Goal: Navigation & Orientation: Find specific page/section

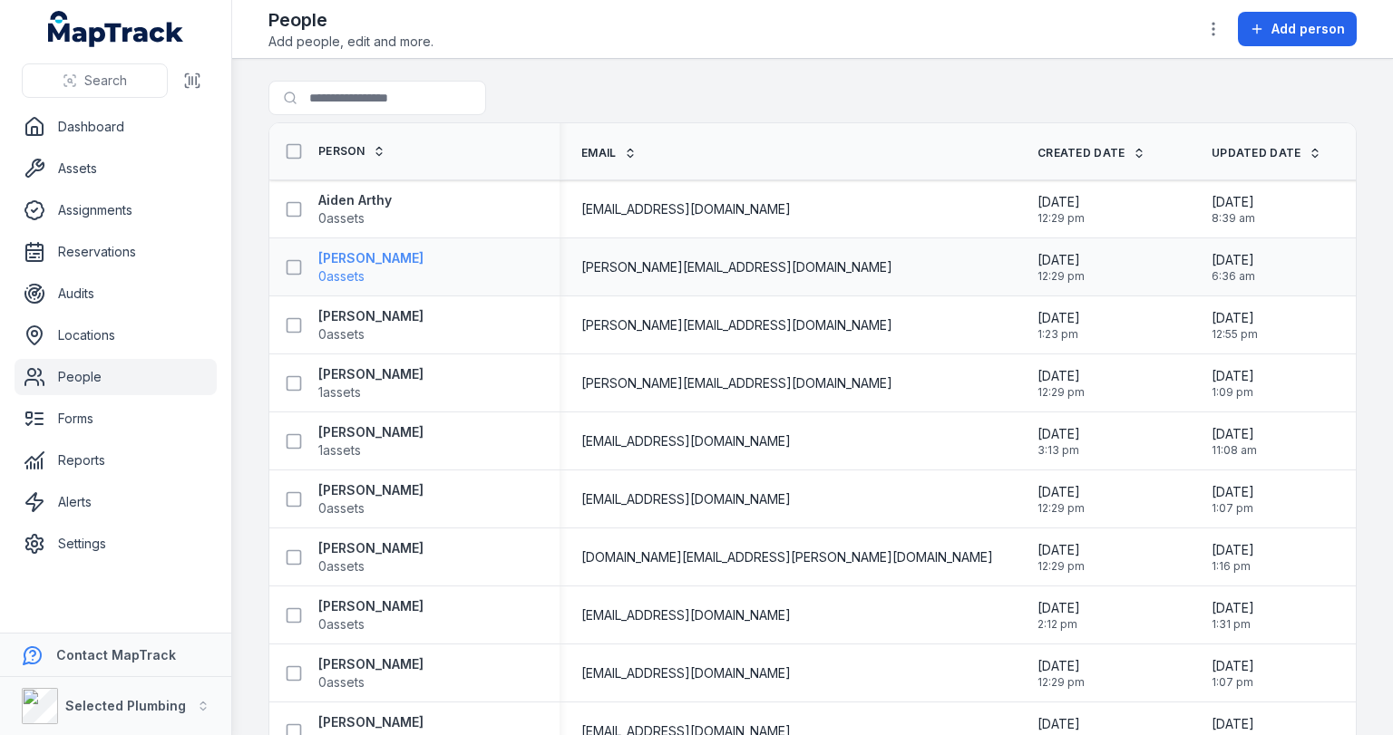
click at [403, 257] on strong "[PERSON_NAME]" at bounding box center [370, 258] width 105 height 18
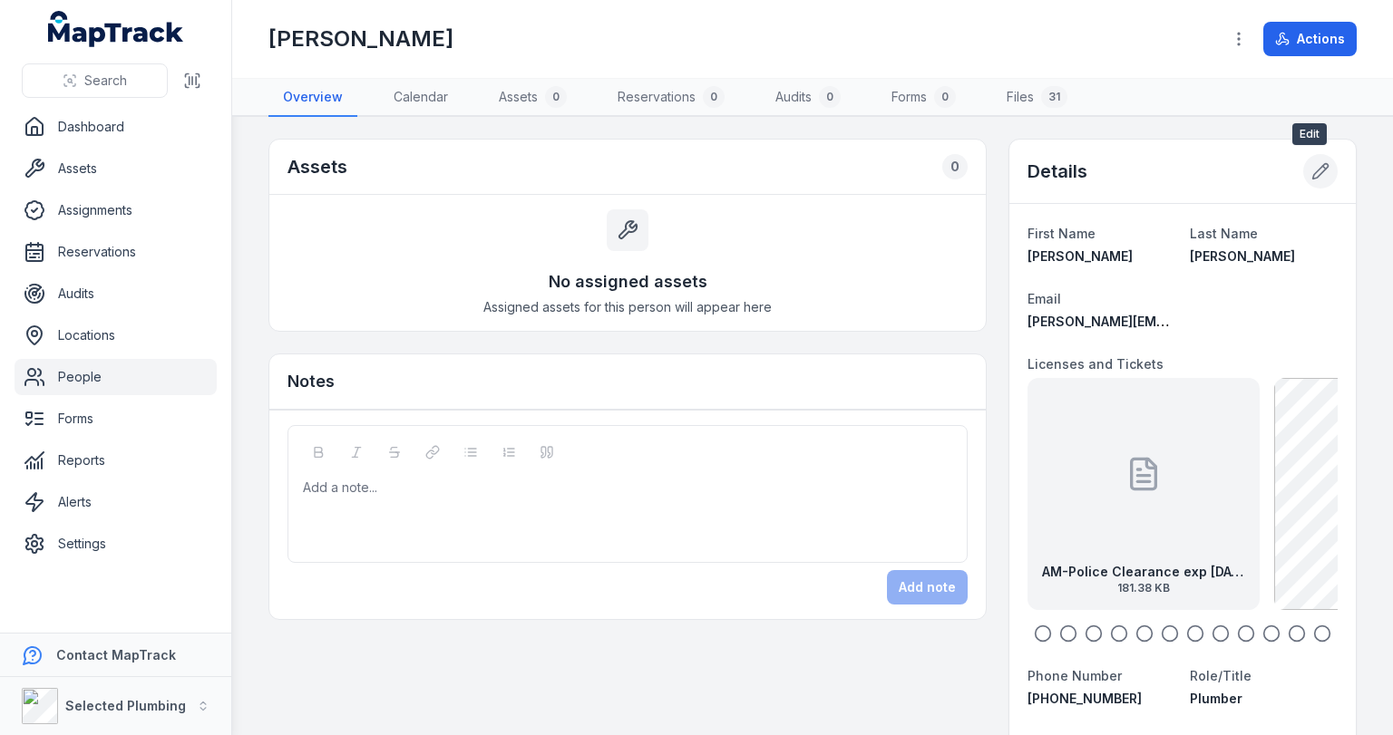
click at [1317, 170] on icon at bounding box center [1320, 171] width 18 height 18
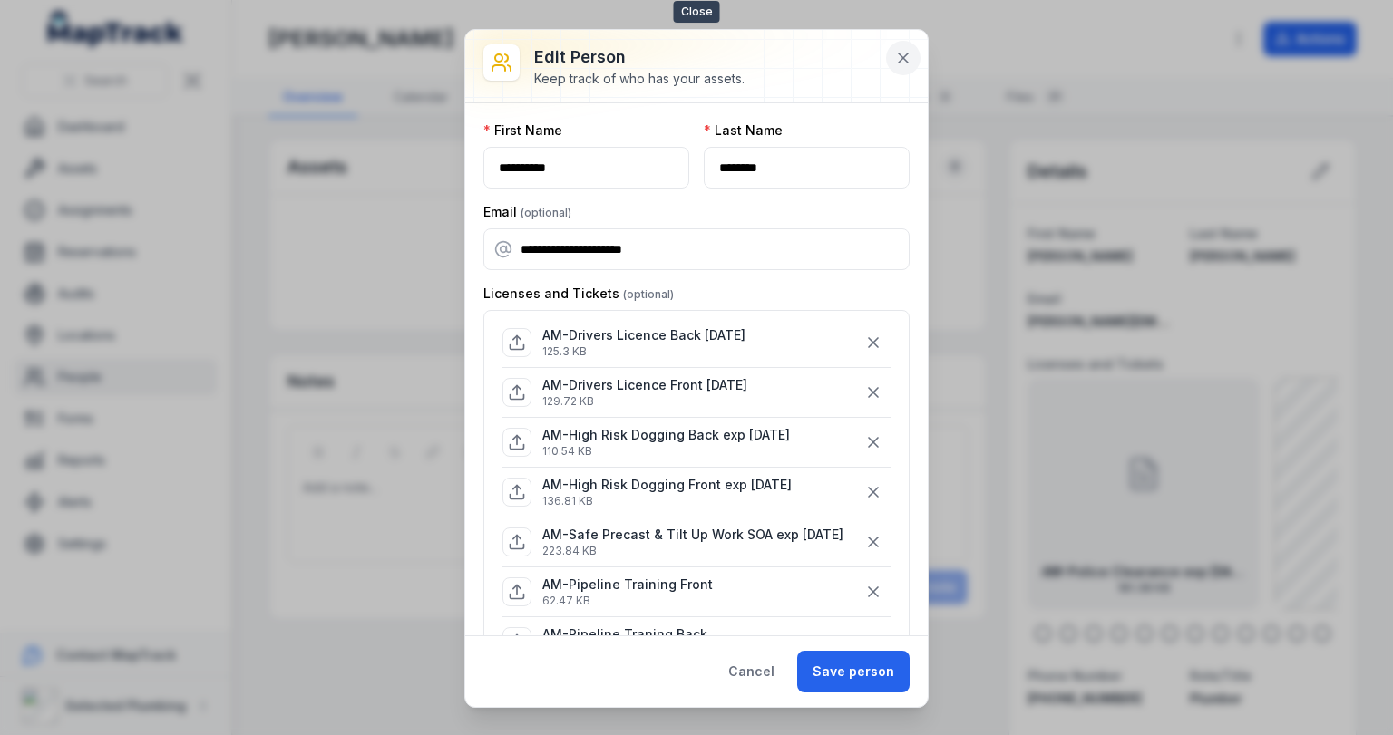
click at [900, 54] on icon at bounding box center [903, 58] width 9 height 9
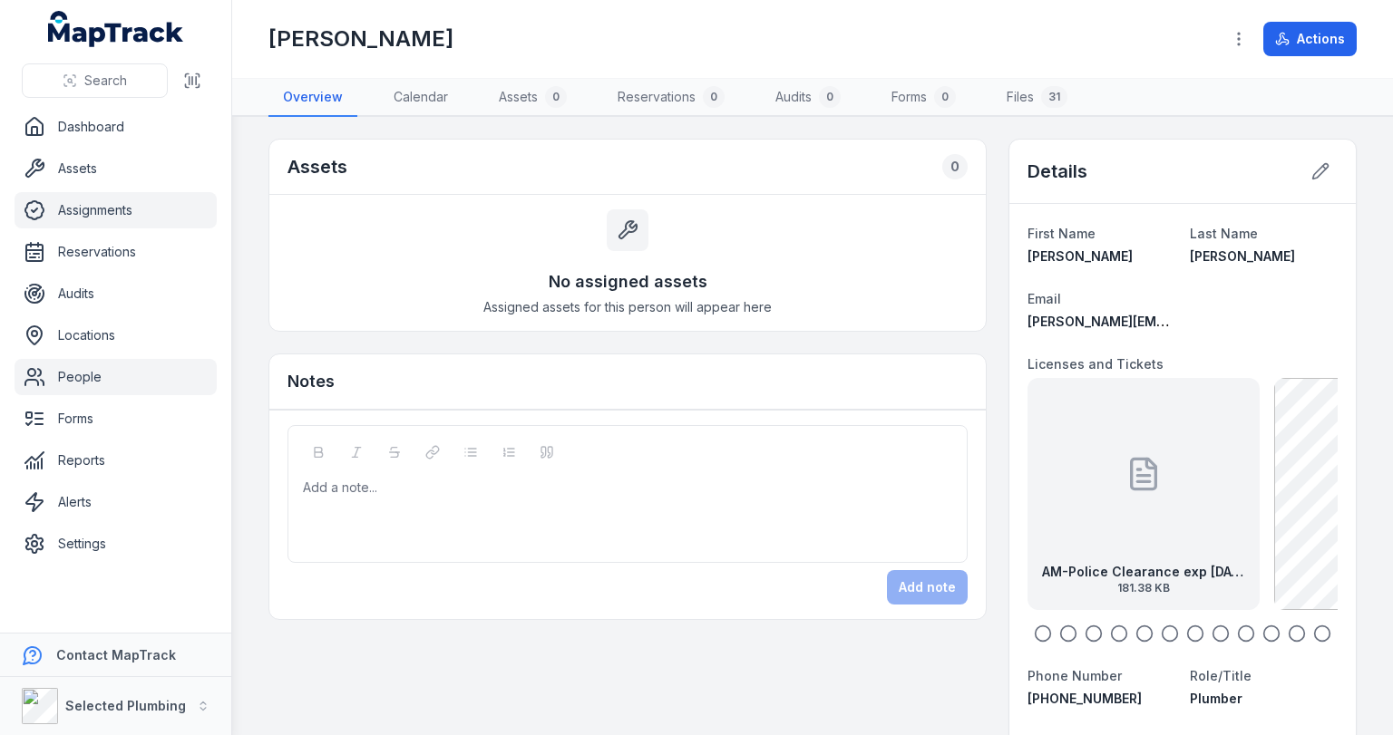
click at [127, 209] on link "Assignments" at bounding box center [116, 210] width 202 height 36
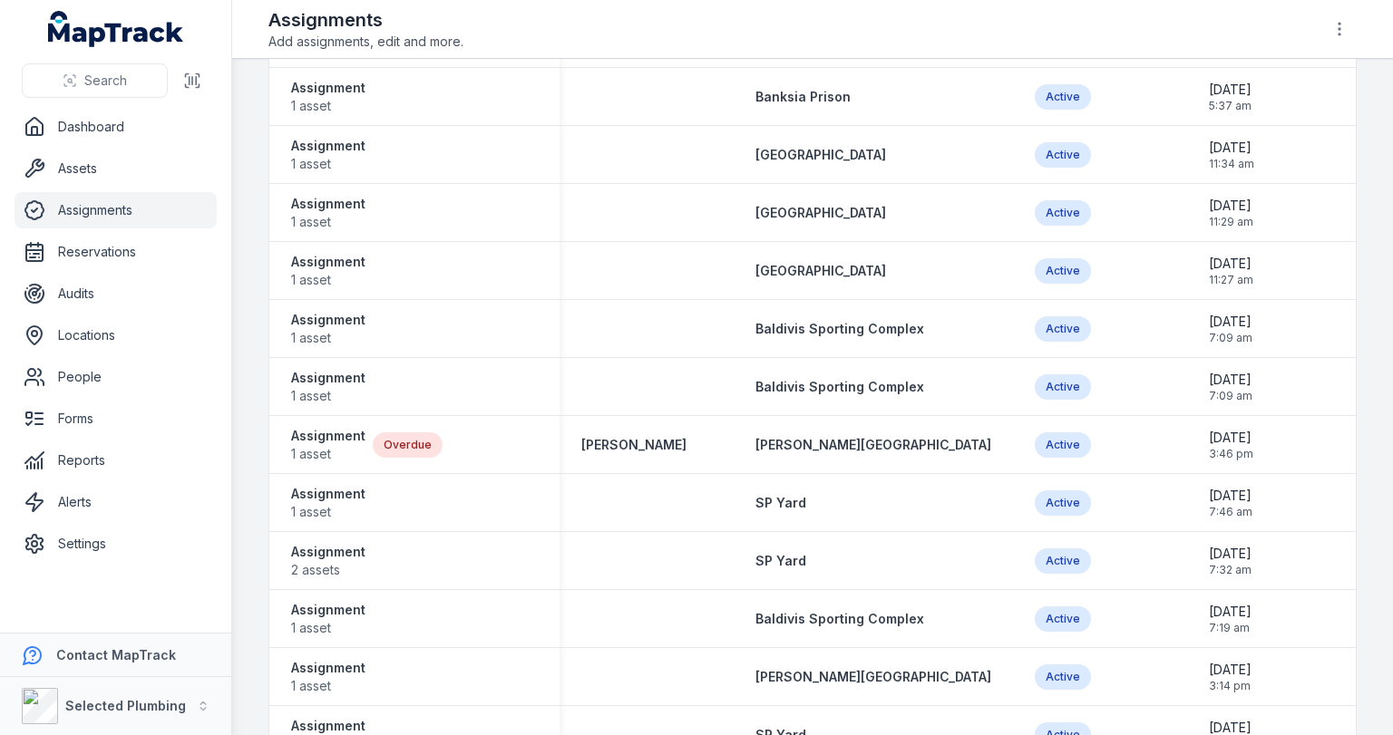
scroll to position [2321, 0]
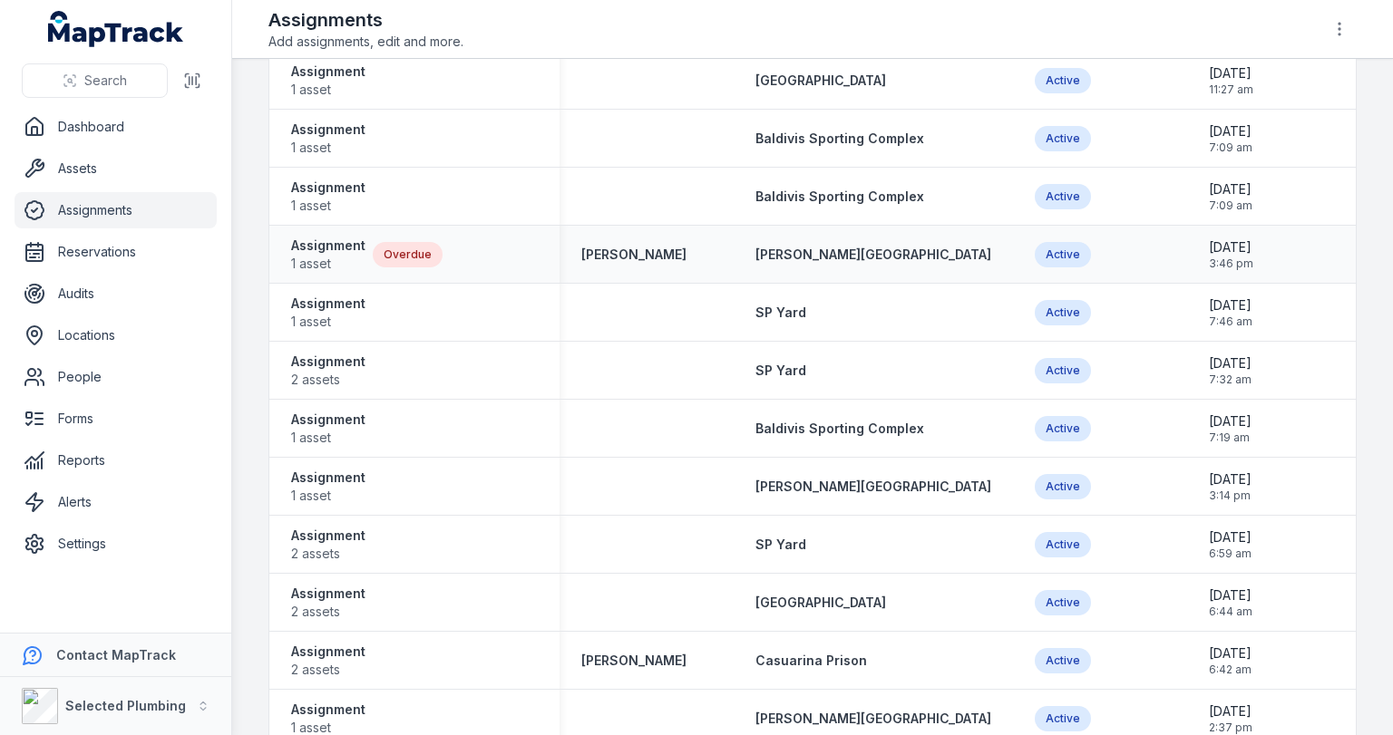
click at [414, 250] on div "Overdue" at bounding box center [408, 254] width 70 height 25
click at [95, 373] on link "People" at bounding box center [116, 377] width 202 height 36
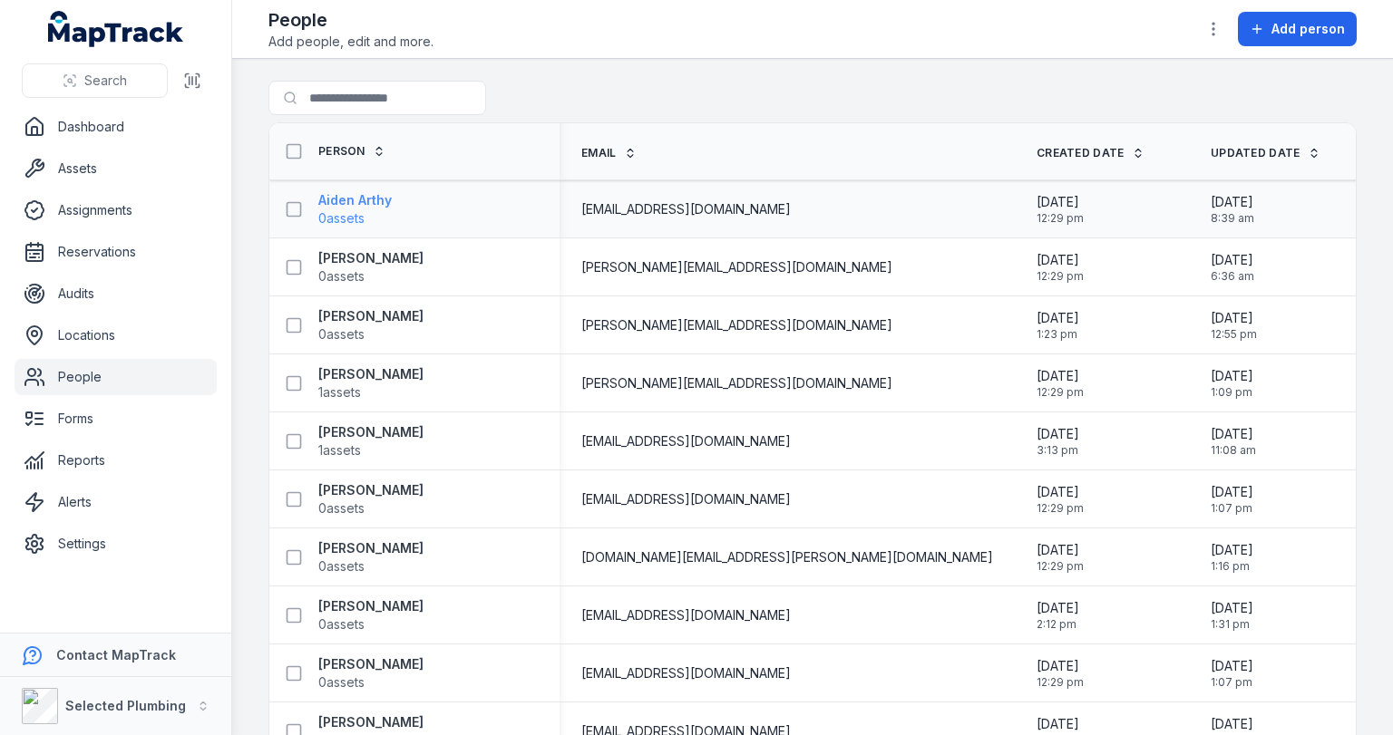
click at [346, 203] on strong "Aiden Arthy" at bounding box center [354, 200] width 73 height 18
